Goal: Check status: Check status

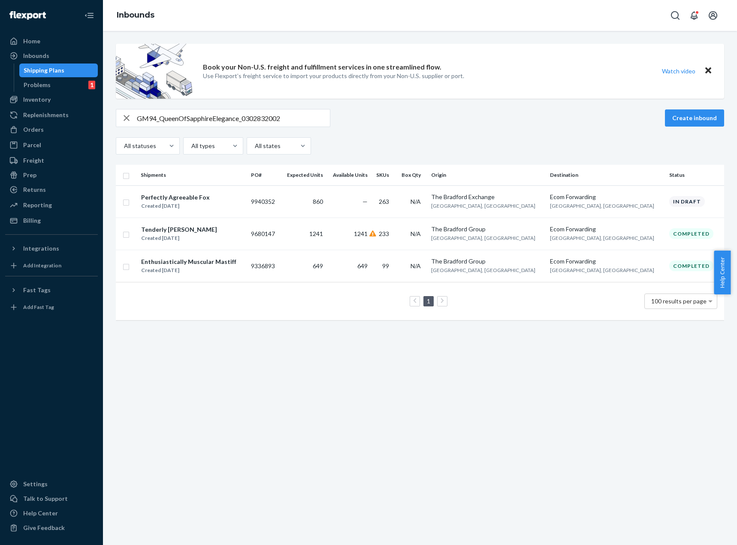
click at [177, 115] on input "GM94_QueenOfSapphireElegance_0302832002" at bounding box center [233, 117] width 193 height 17
paste input "73_Let_Glow_Tree_0134874001"
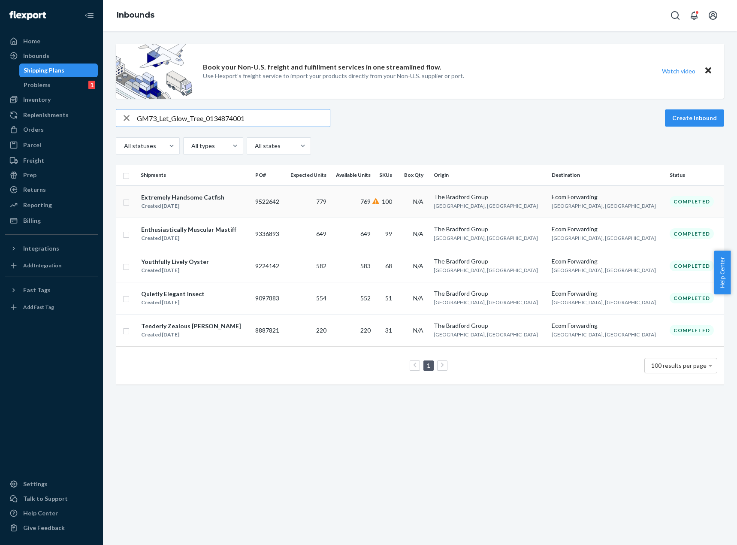
type input "GM73_Let_Glow_Tree_0134874001"
click at [215, 199] on div "Extremely Handsome Catfish" at bounding box center [182, 197] width 83 height 9
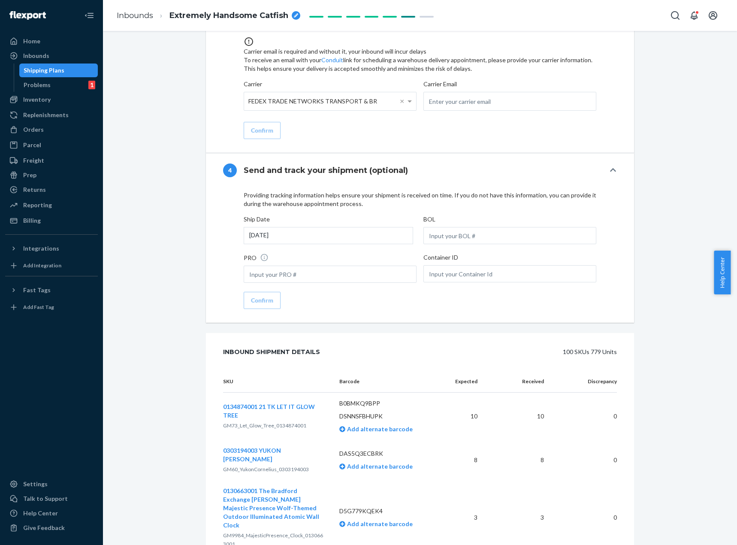
scroll to position [901, 0]
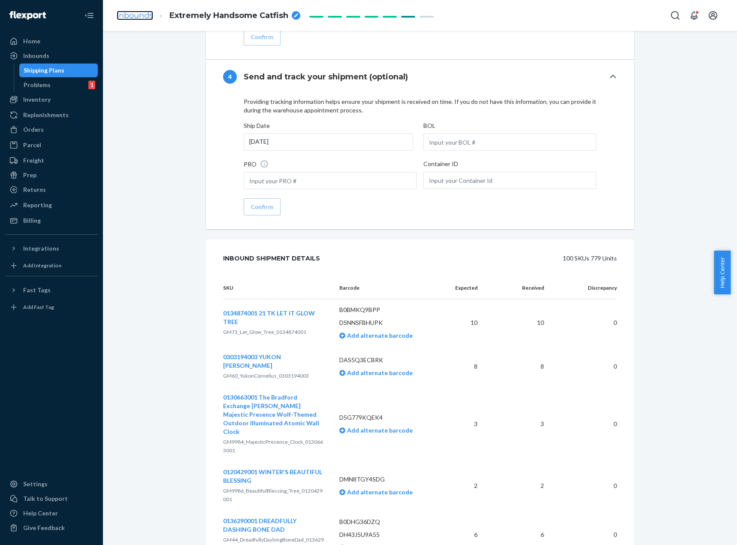
click at [136, 16] on link "Inbounds" at bounding box center [135, 15] width 36 height 9
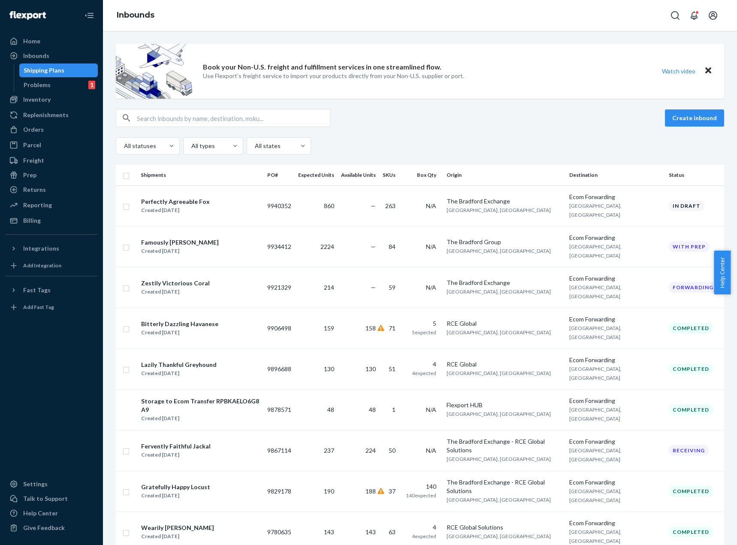
click at [274, 118] on input "text" at bounding box center [233, 117] width 193 height 17
paste input "GM7078_Scaredy_Cat_Pumpkin_0120763001"
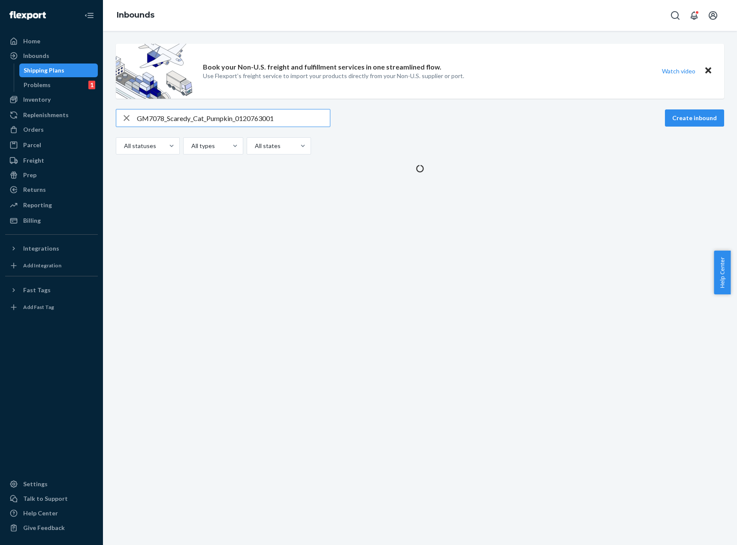
type input "GM7078_Scaredy_Cat_Pumpkin_0120763001"
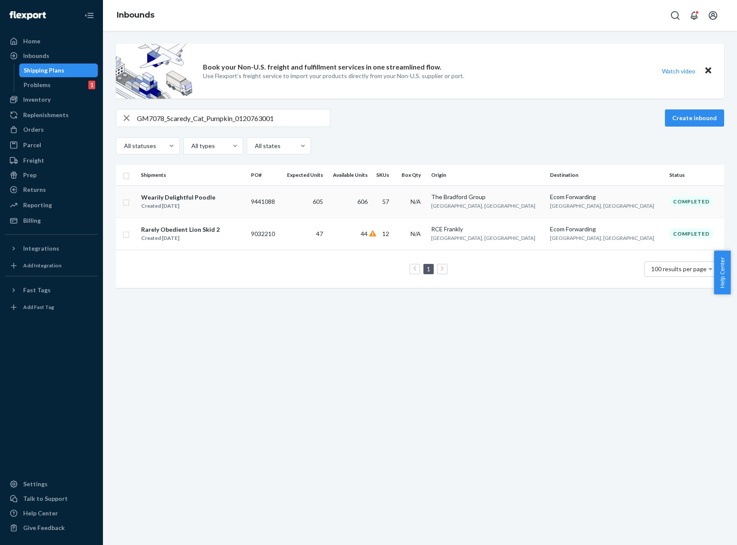
click at [326, 193] on td "605" at bounding box center [303, 201] width 46 height 32
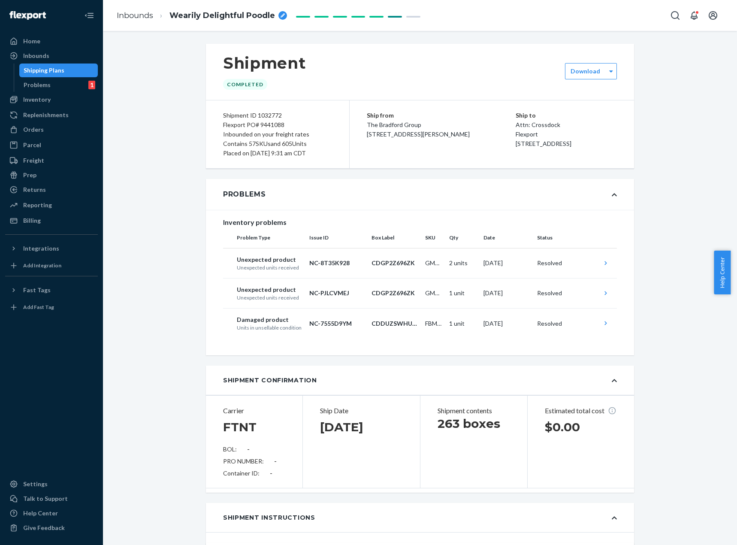
drag, startPoint x: 310, startPoint y: 338, endPoint x: 132, endPoint y: 385, distance: 184.1
click at [145, 12] on link "Inbounds" at bounding box center [135, 15] width 36 height 9
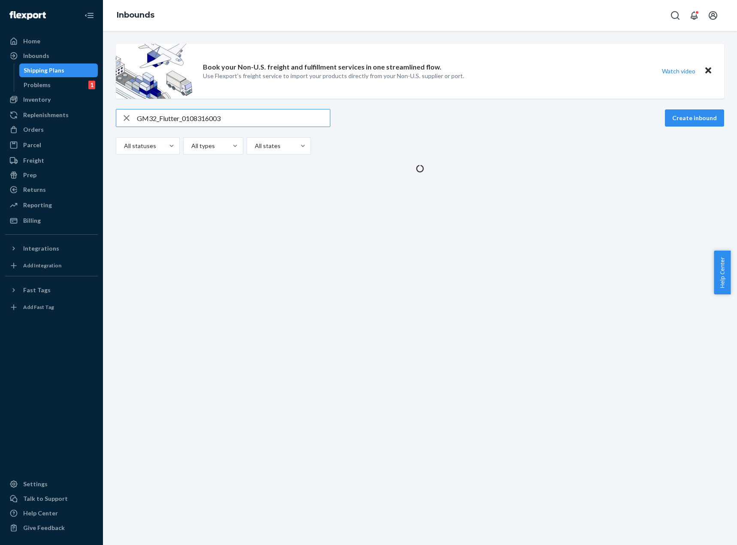
type input "GM32_Flutter_0108316003"
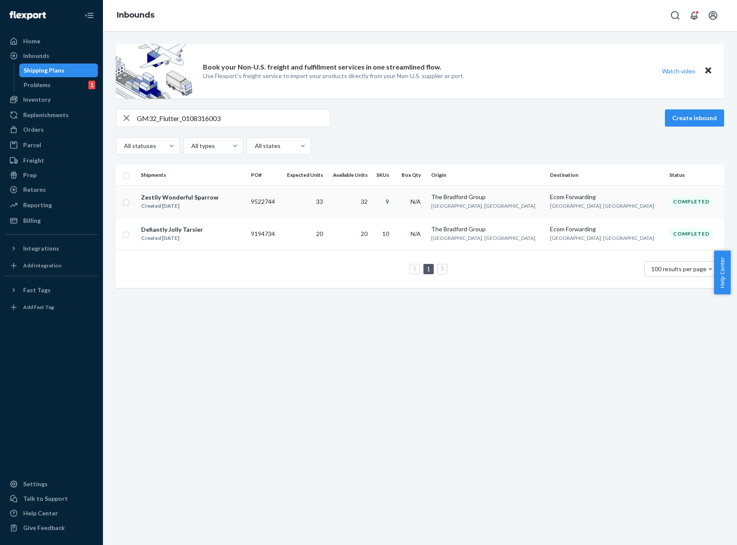
click at [244, 196] on div "Zestily Wonderful Sparrow Created Dec 9, 2024" at bounding box center [192, 202] width 103 height 18
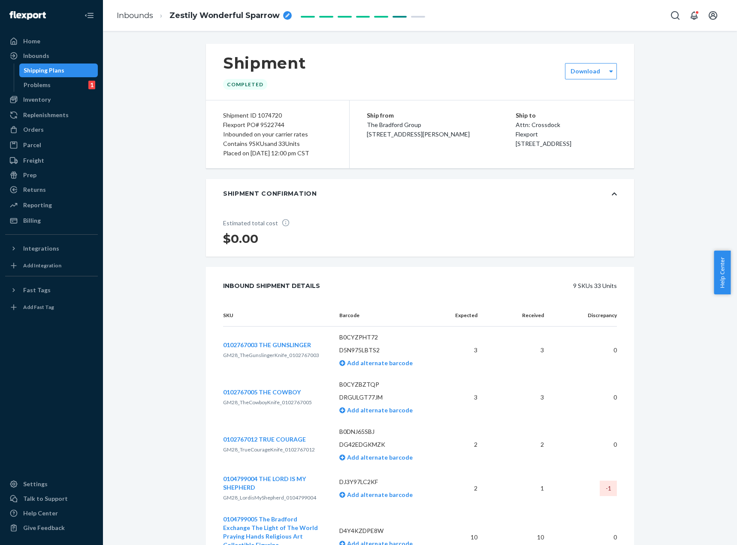
drag, startPoint x: 611, startPoint y: 362, endPoint x: 673, endPoint y: 411, distance: 79.4
click at [143, 18] on link "Inbounds" at bounding box center [135, 15] width 36 height 9
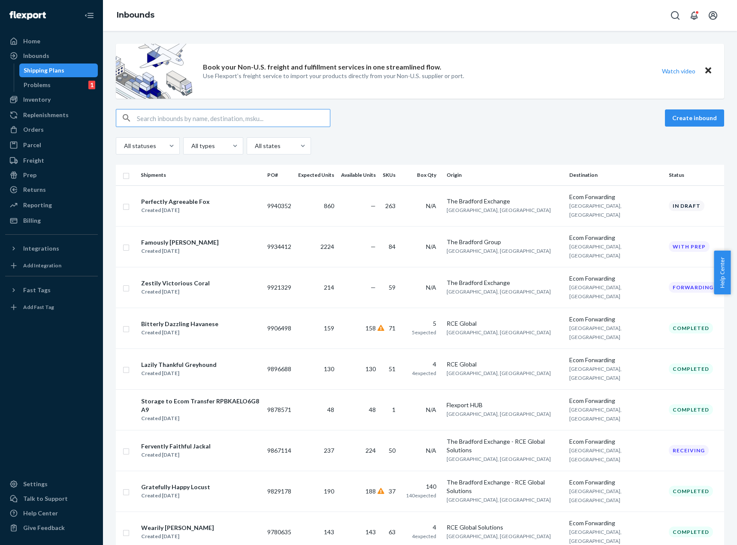
click at [262, 113] on input "text" at bounding box center [233, 117] width 193 height 17
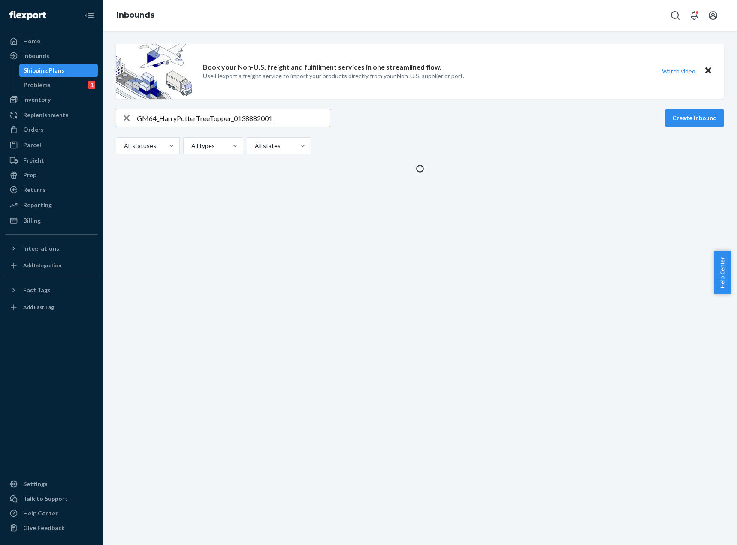
type input "GM64_HarryPotterTreeTopper_0138882001"
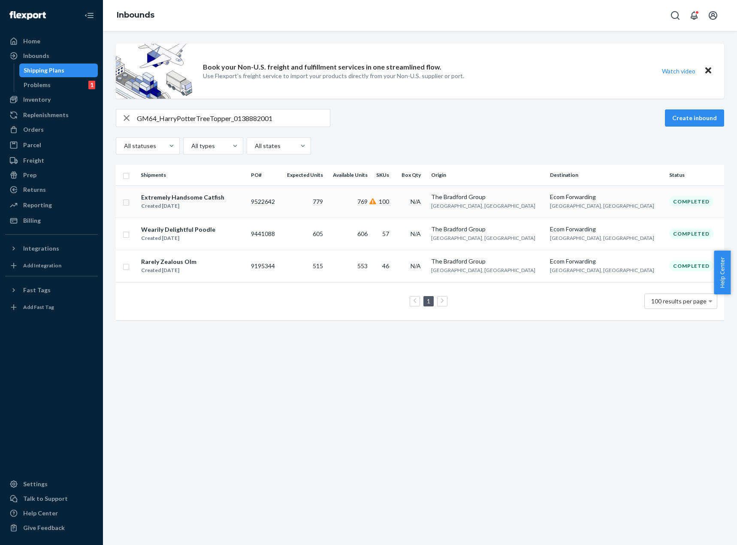
click at [396, 201] on td "100" at bounding box center [383, 201] width 25 height 32
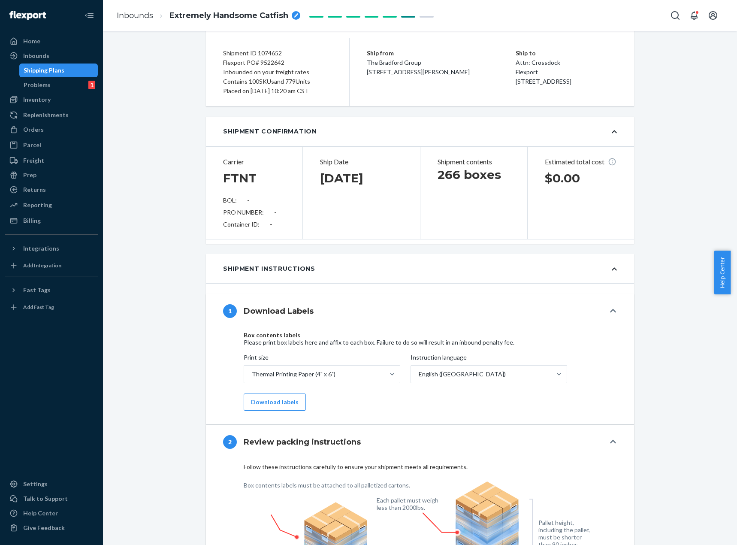
scroll to position [51, 0]
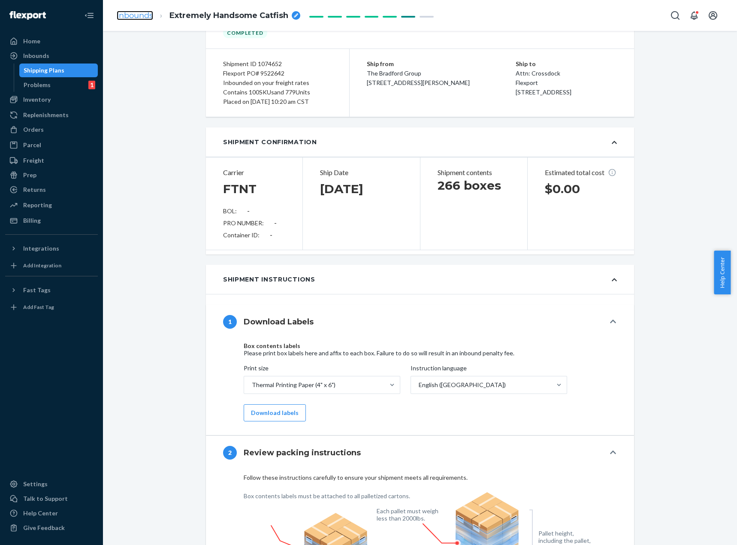
click at [118, 12] on link "Inbounds" at bounding box center [135, 15] width 36 height 9
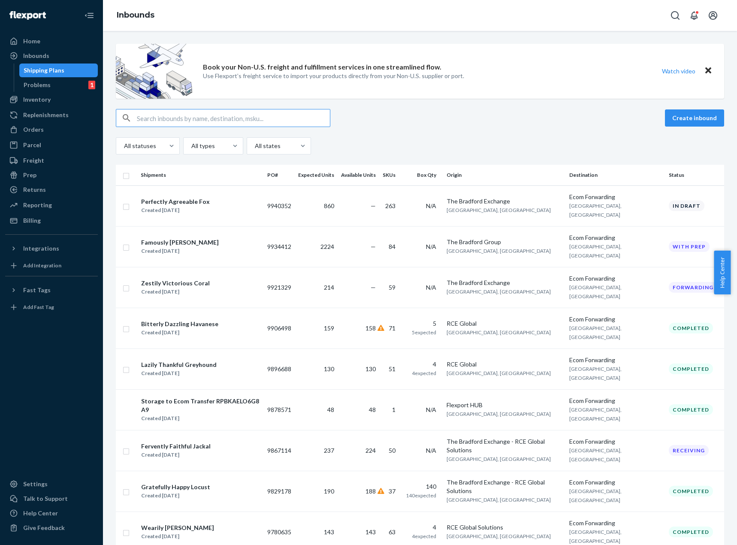
click at [145, 124] on input "text" at bounding box center [233, 117] width 193 height 17
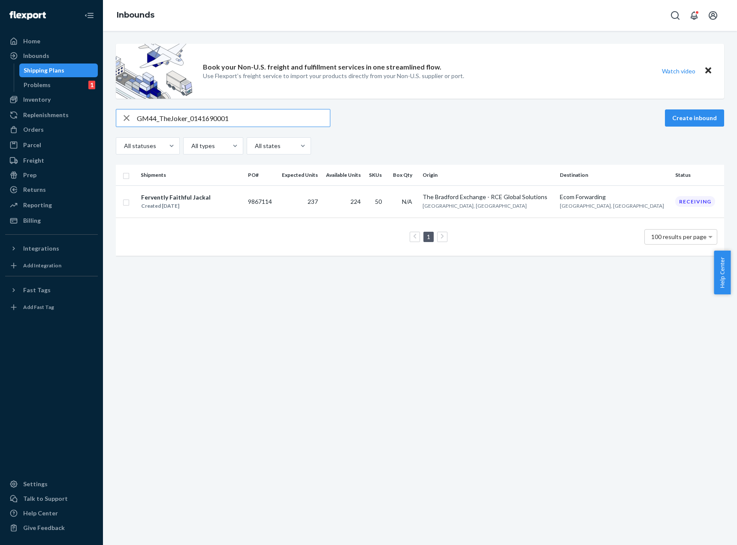
drag, startPoint x: 206, startPoint y: 114, endPoint x: 208, endPoint y: 122, distance: 8.0
click at [206, 115] on input "GM44_TheJoker_0141690001" at bounding box center [233, 117] width 193 height 17
click at [208, 122] on input "GM44_TheJoker_0141690001" at bounding box center [233, 117] width 193 height 17
paste input "7882_Mickey_Solar_Greeter_0129625"
type input "GM7882_Mickey_Solar_Greeter_0129625001"
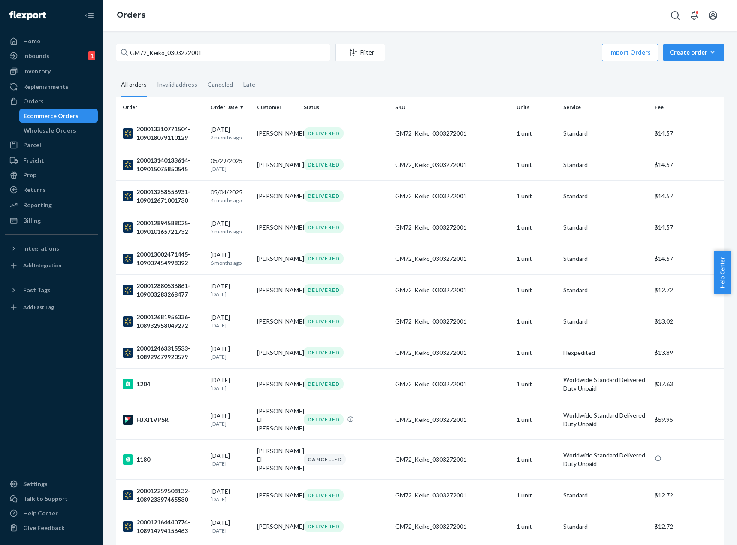
click at [262, 48] on input "GM72_Keiko_0303272001" at bounding box center [223, 52] width 214 height 17
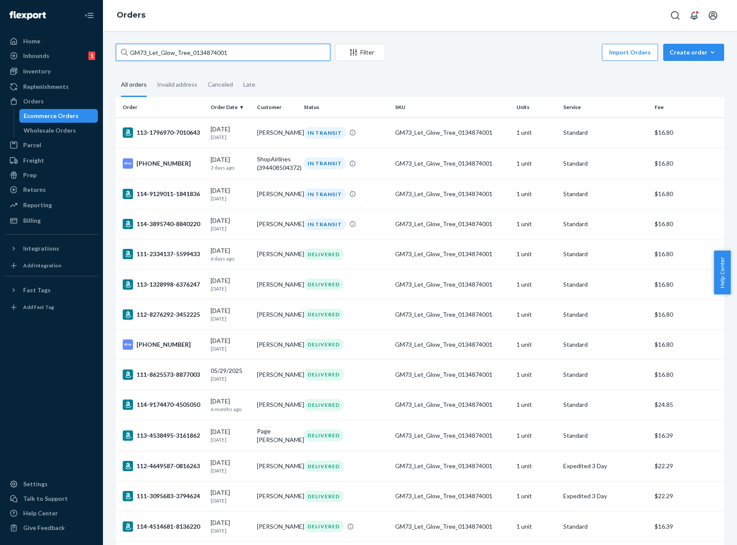
click at [229, 53] on input "GM73_Let_Glow_Tree_0134874001" at bounding box center [223, 52] width 214 height 17
paste input "078_Scaredy_Cat_Pumpkin_0120763"
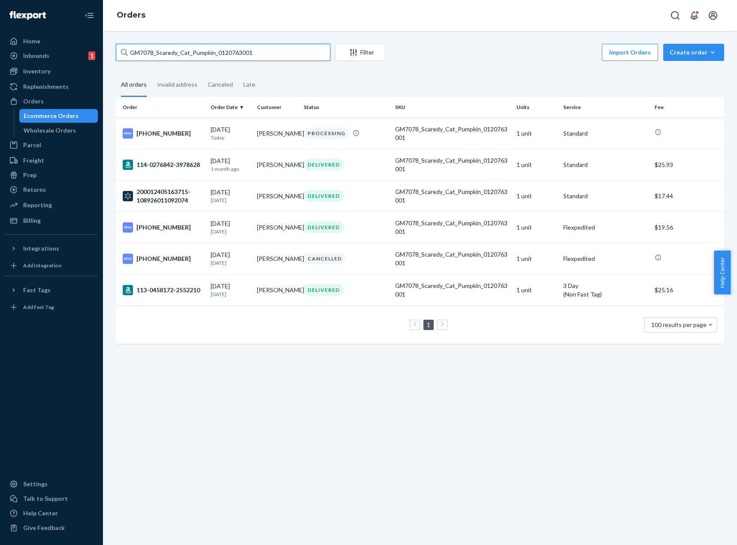
click at [232, 54] on input "GM7078_Scaredy_Cat_Pumpkin_0120763001" at bounding box center [223, 52] width 214 height 17
paste input "44_TheJoker_0141690"
type input "GM44_TheJoker_0141690001"
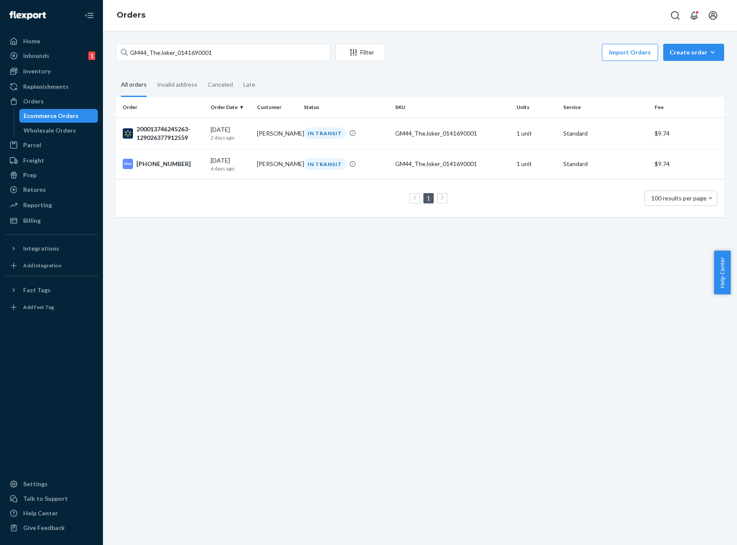
click at [399, 303] on div "GM44_TheJoker_0141690001 Filter Import Orders Create order Ecommerce order Remo…" at bounding box center [420, 288] width 634 height 514
click at [498, 313] on div "GM44_TheJoker_0141690001 Filter Import Orders Create order Ecommerce order Remo…" at bounding box center [420, 288] width 634 height 514
